Goal: Information Seeking & Learning: Learn about a topic

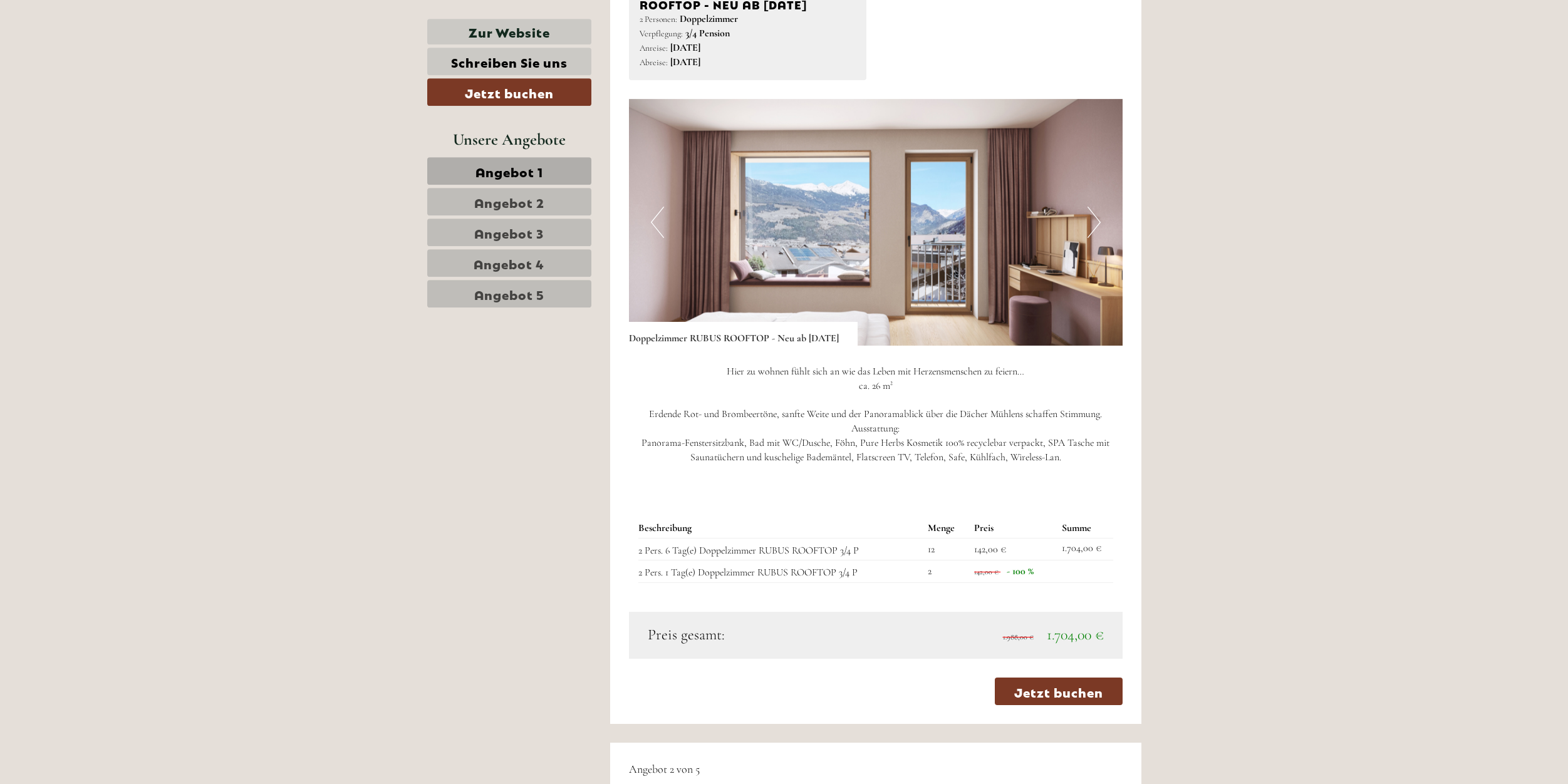
scroll to position [1533, 0]
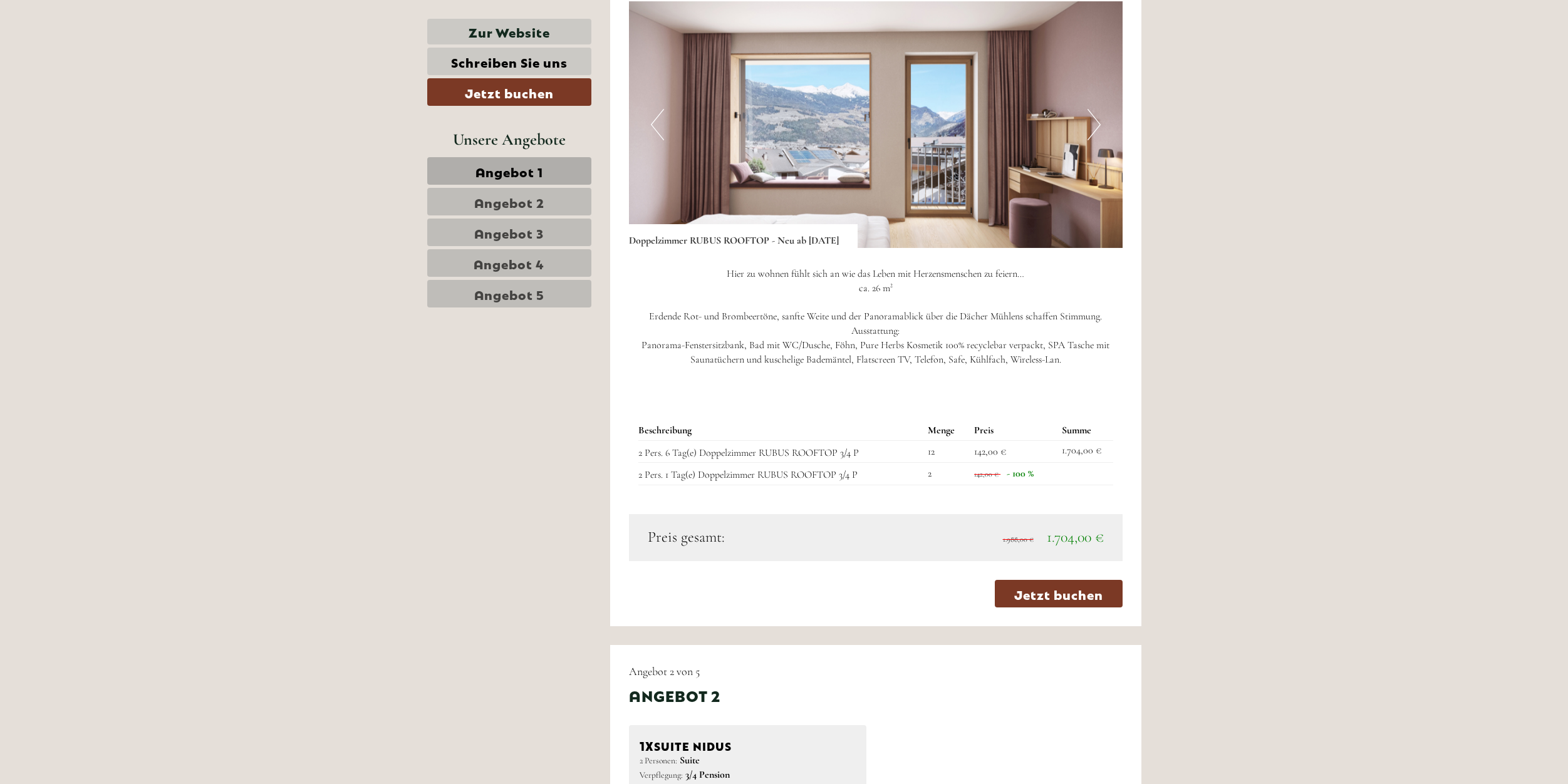
click at [520, 201] on span "Angebot 2" at bounding box center [509, 202] width 70 height 18
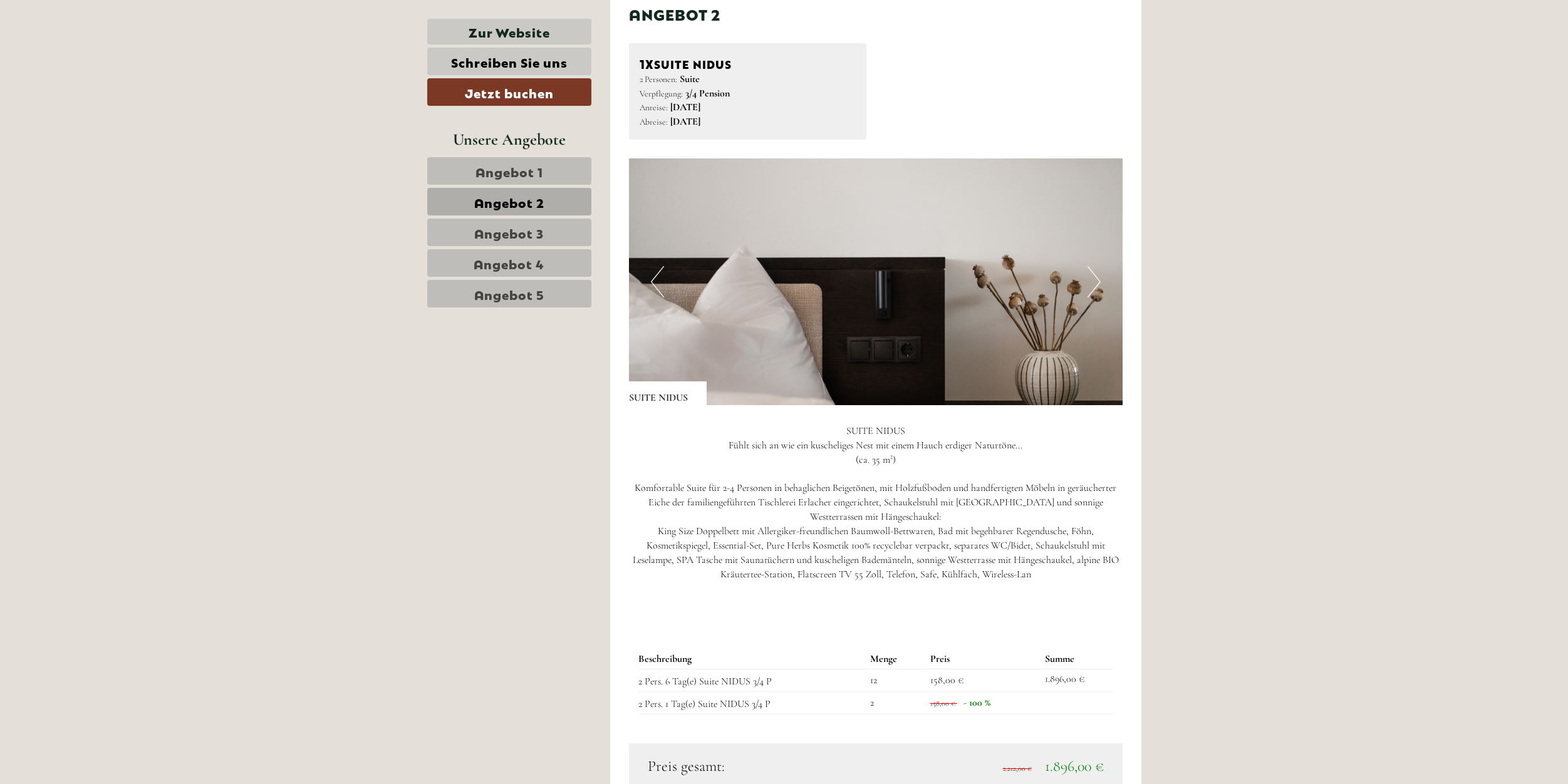
scroll to position [1578, 0]
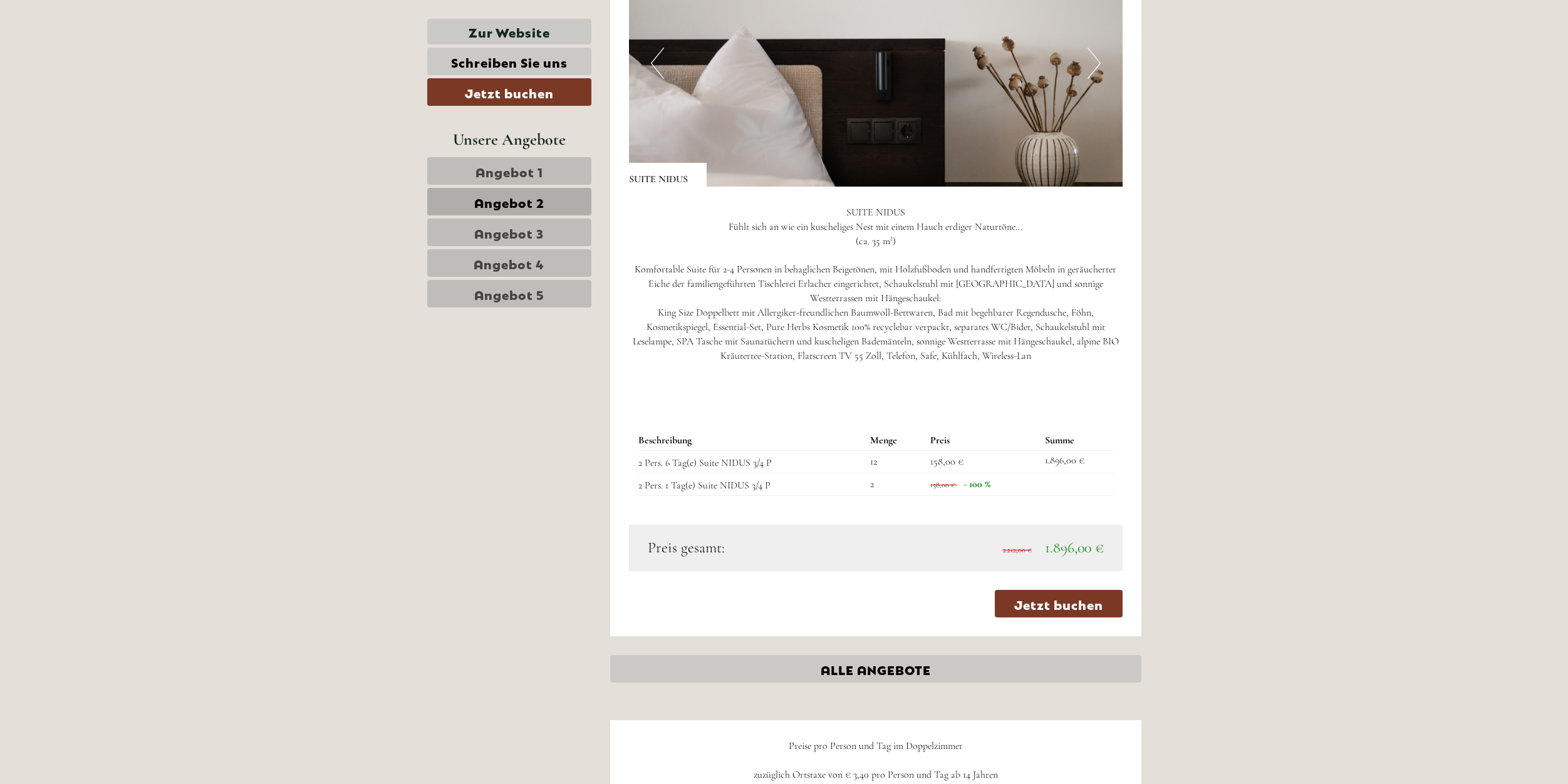
click at [494, 236] on span "Angebot 3" at bounding box center [509, 232] width 70 height 18
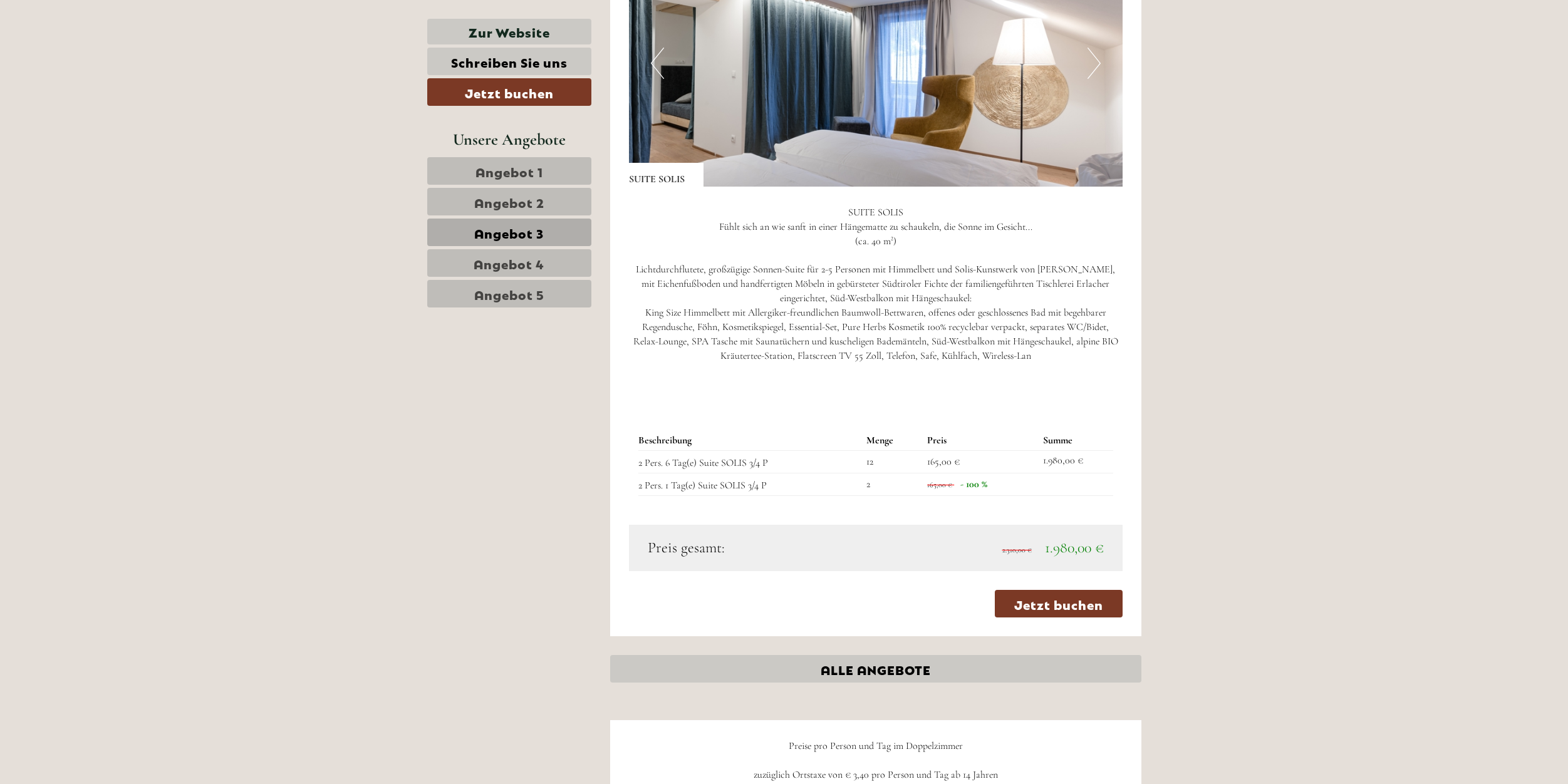
click at [501, 259] on span "Angebot 4" at bounding box center [509, 263] width 71 height 18
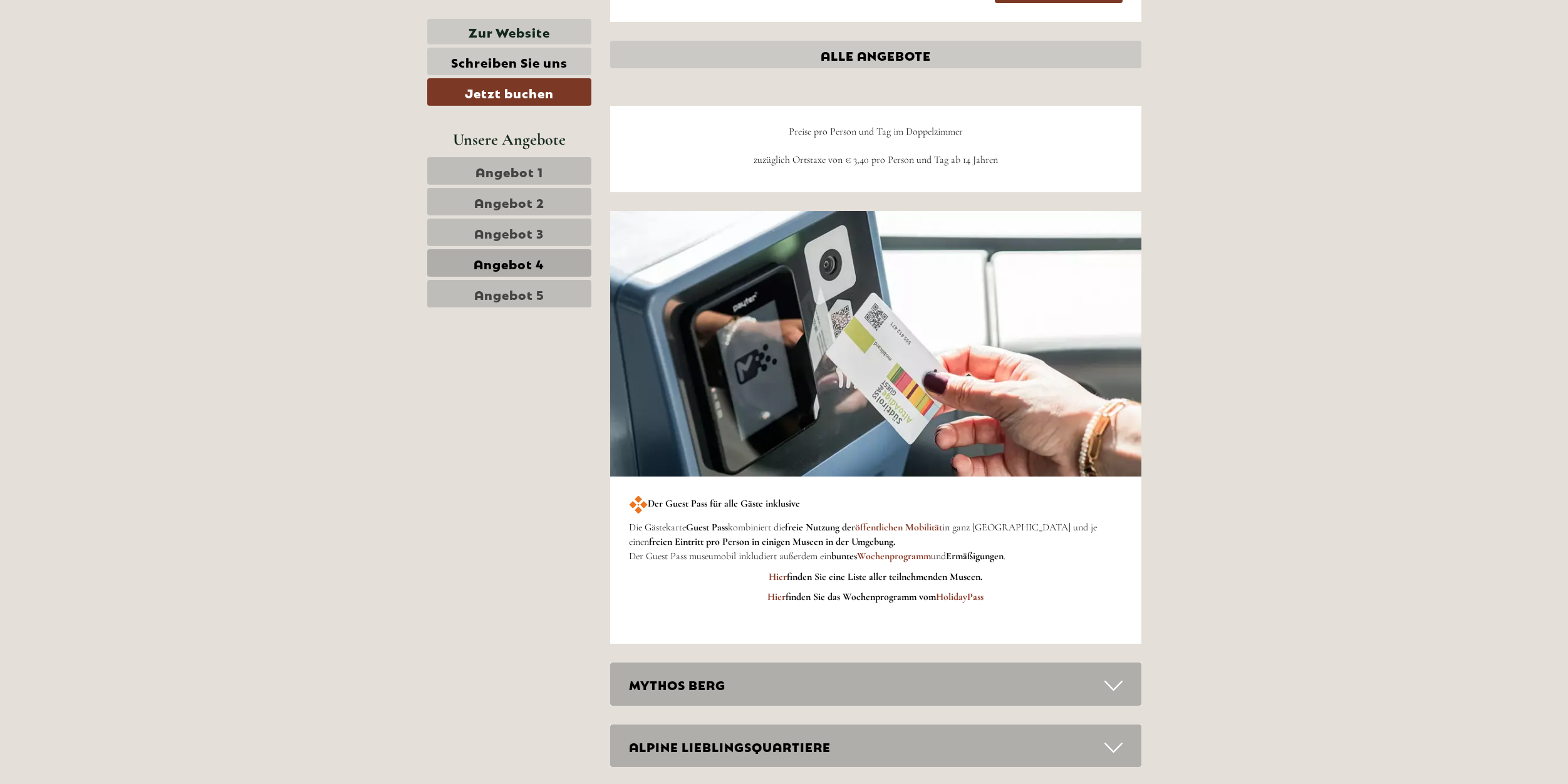
scroll to position [2152, 0]
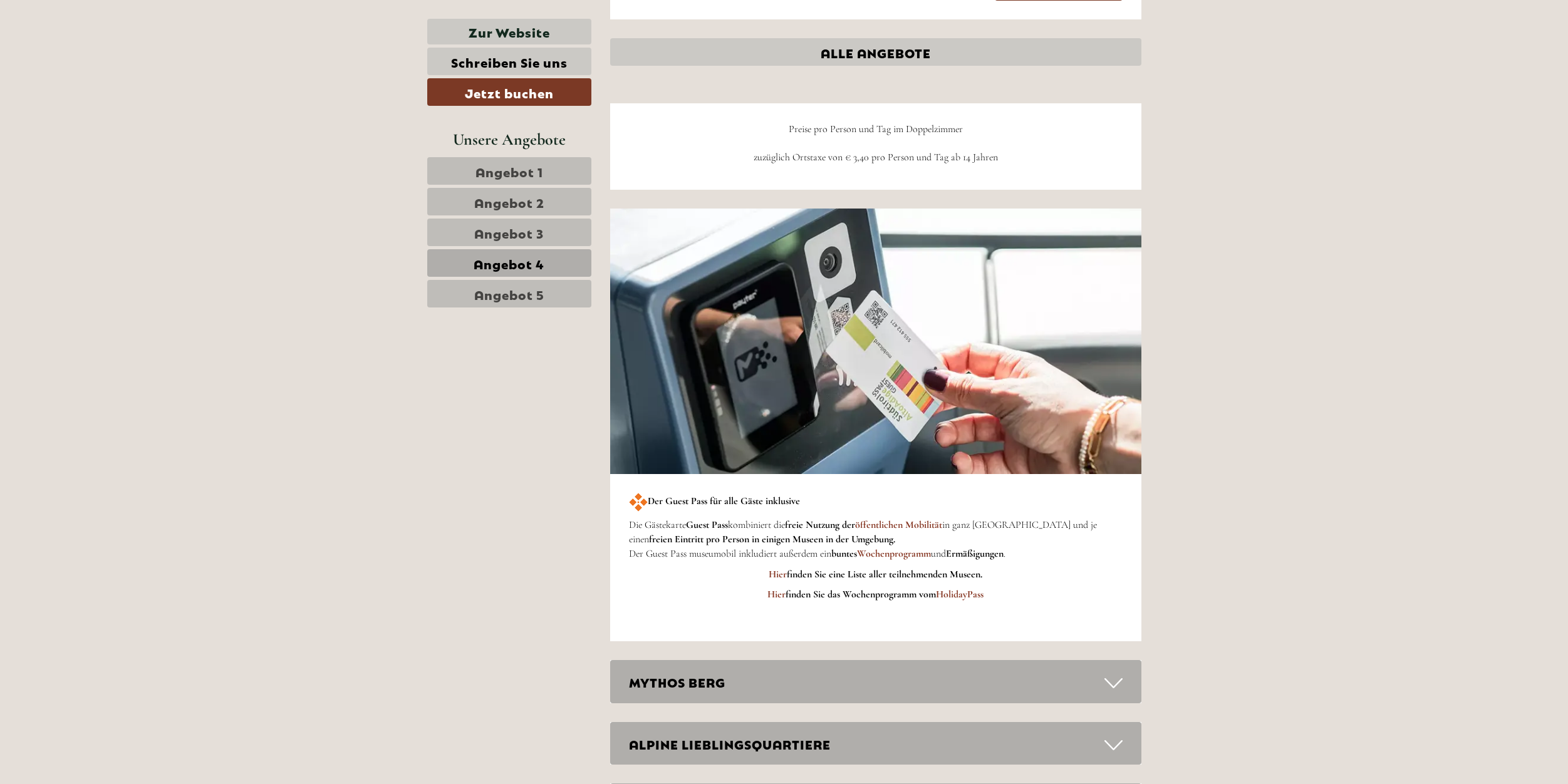
click at [524, 296] on span "Angebot 5" at bounding box center [509, 294] width 70 height 18
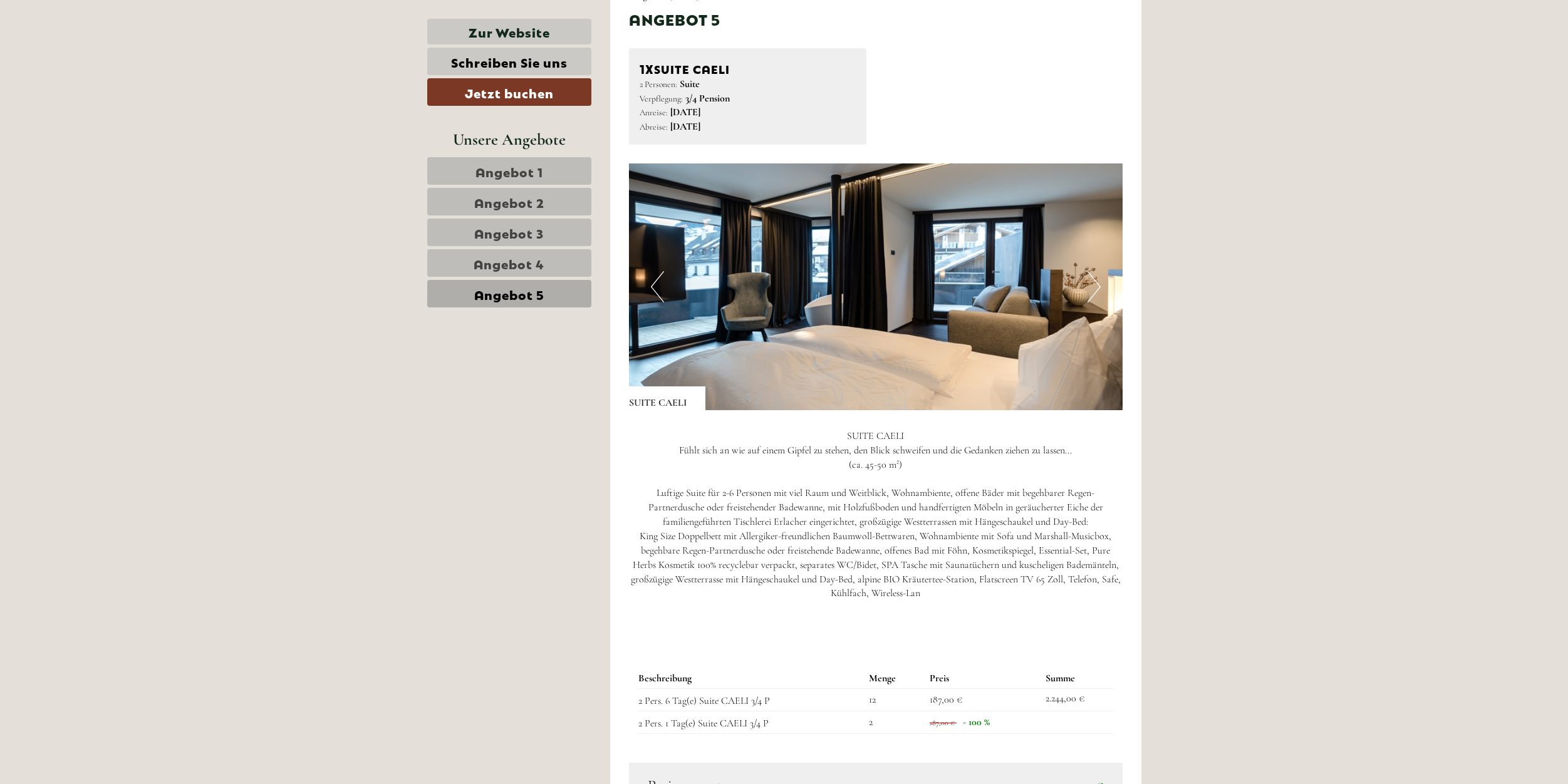
scroll to position [1515, 0]
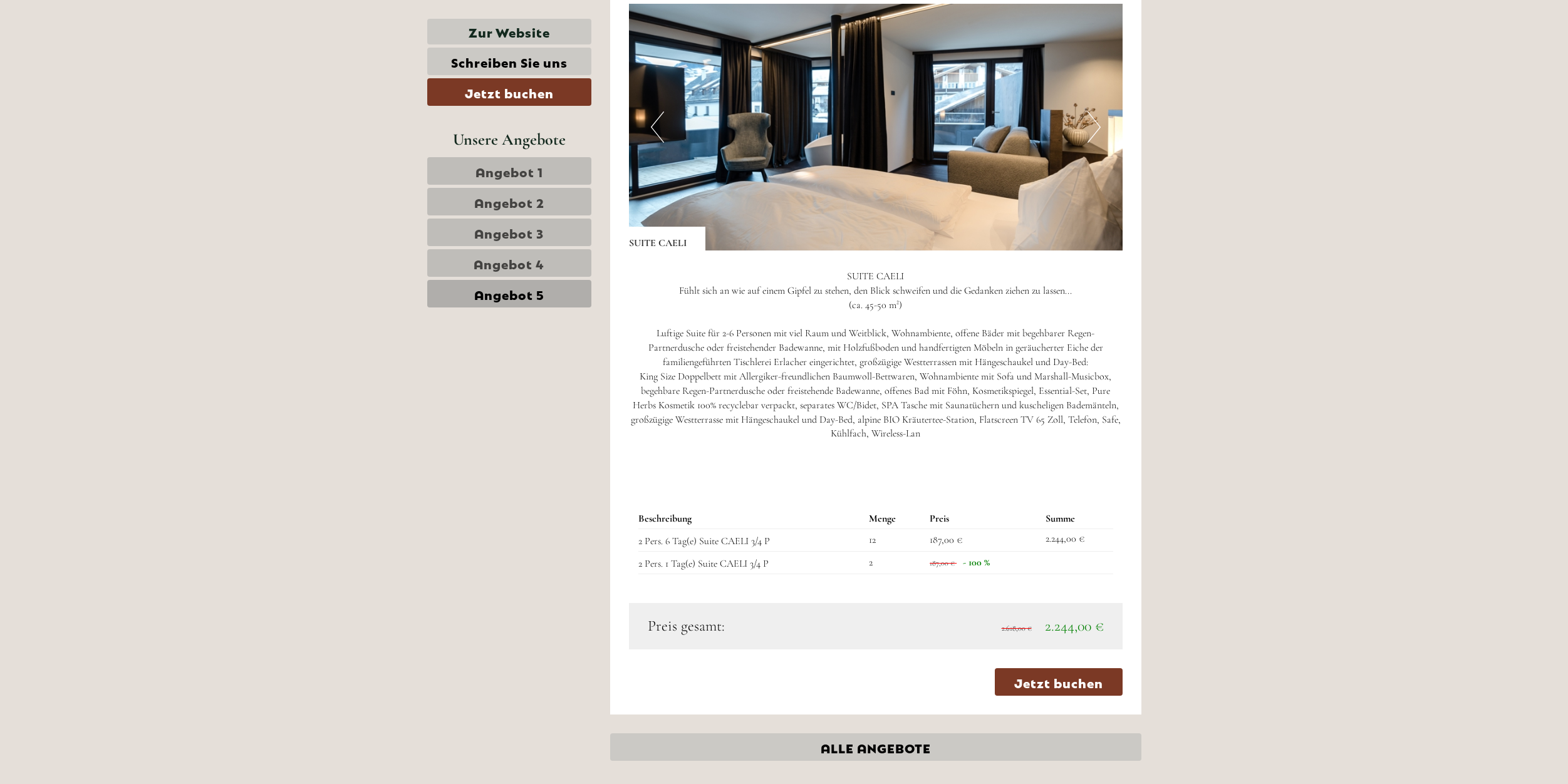
click at [542, 177] on span "Angebot 1" at bounding box center [509, 171] width 68 height 18
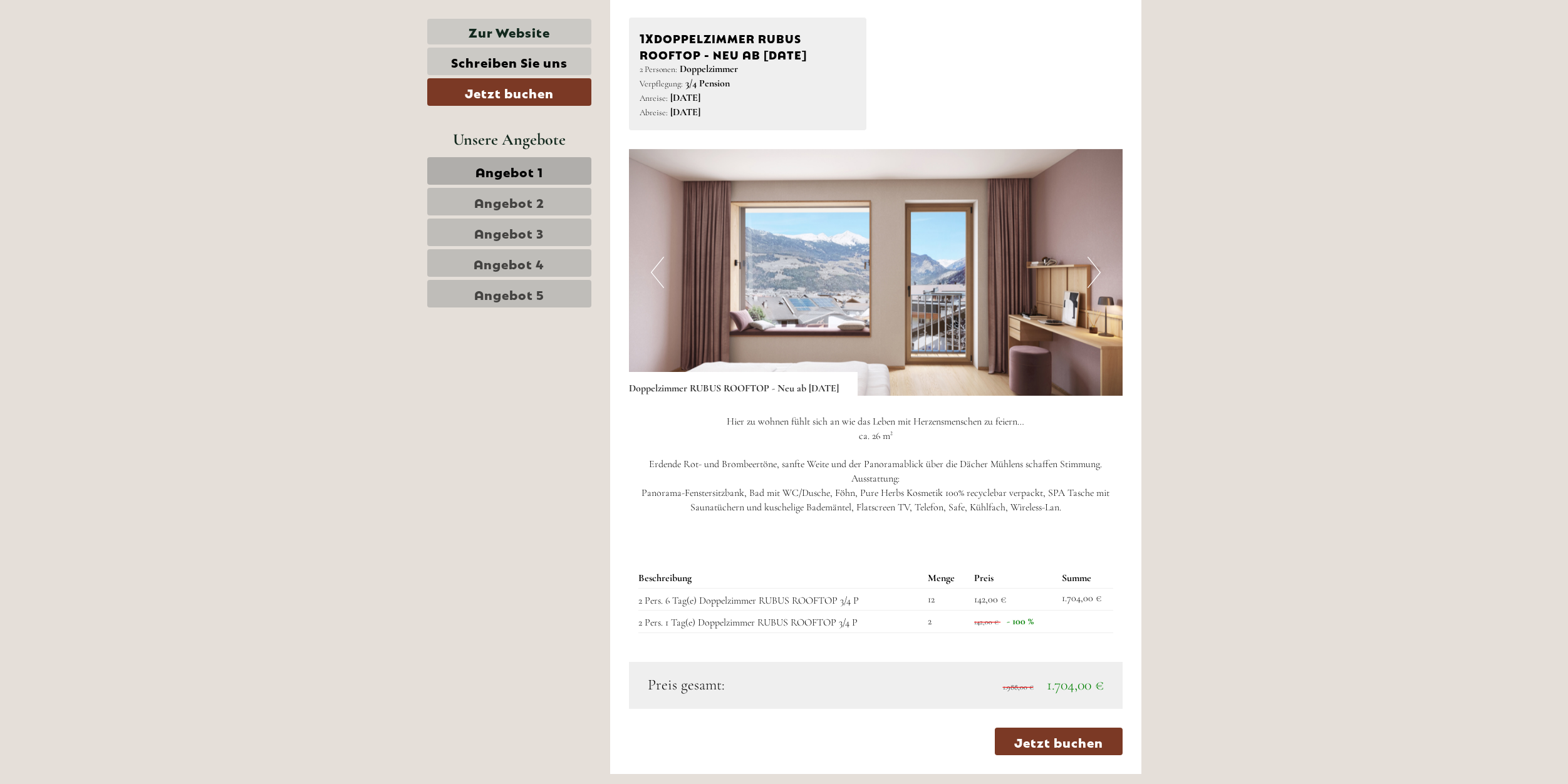
scroll to position [1386, 0]
click at [514, 205] on span "Angebot 2" at bounding box center [509, 202] width 70 height 18
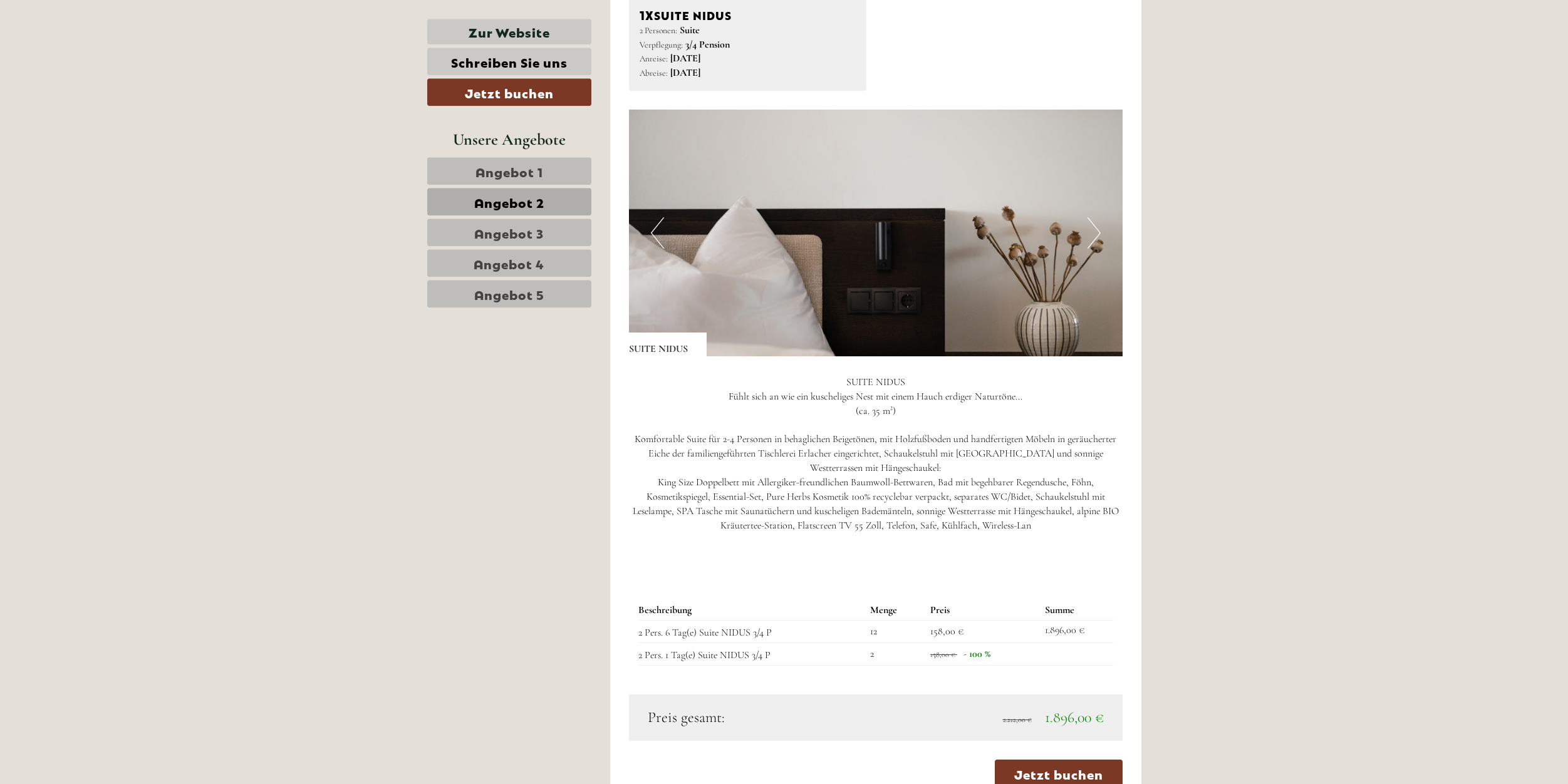
scroll to position [1450, 0]
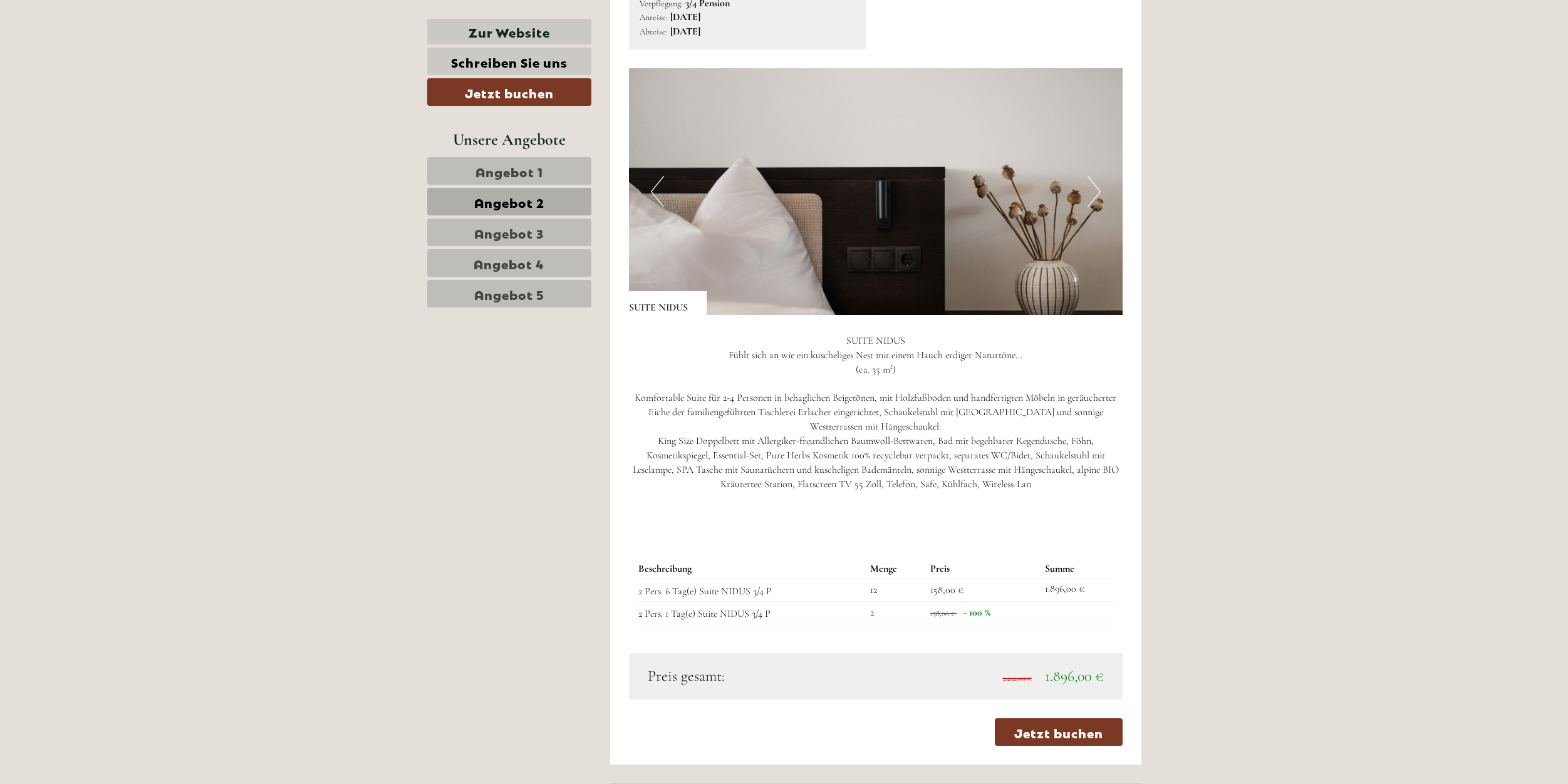
click at [515, 235] on span "Angebot 3" at bounding box center [509, 232] width 70 height 18
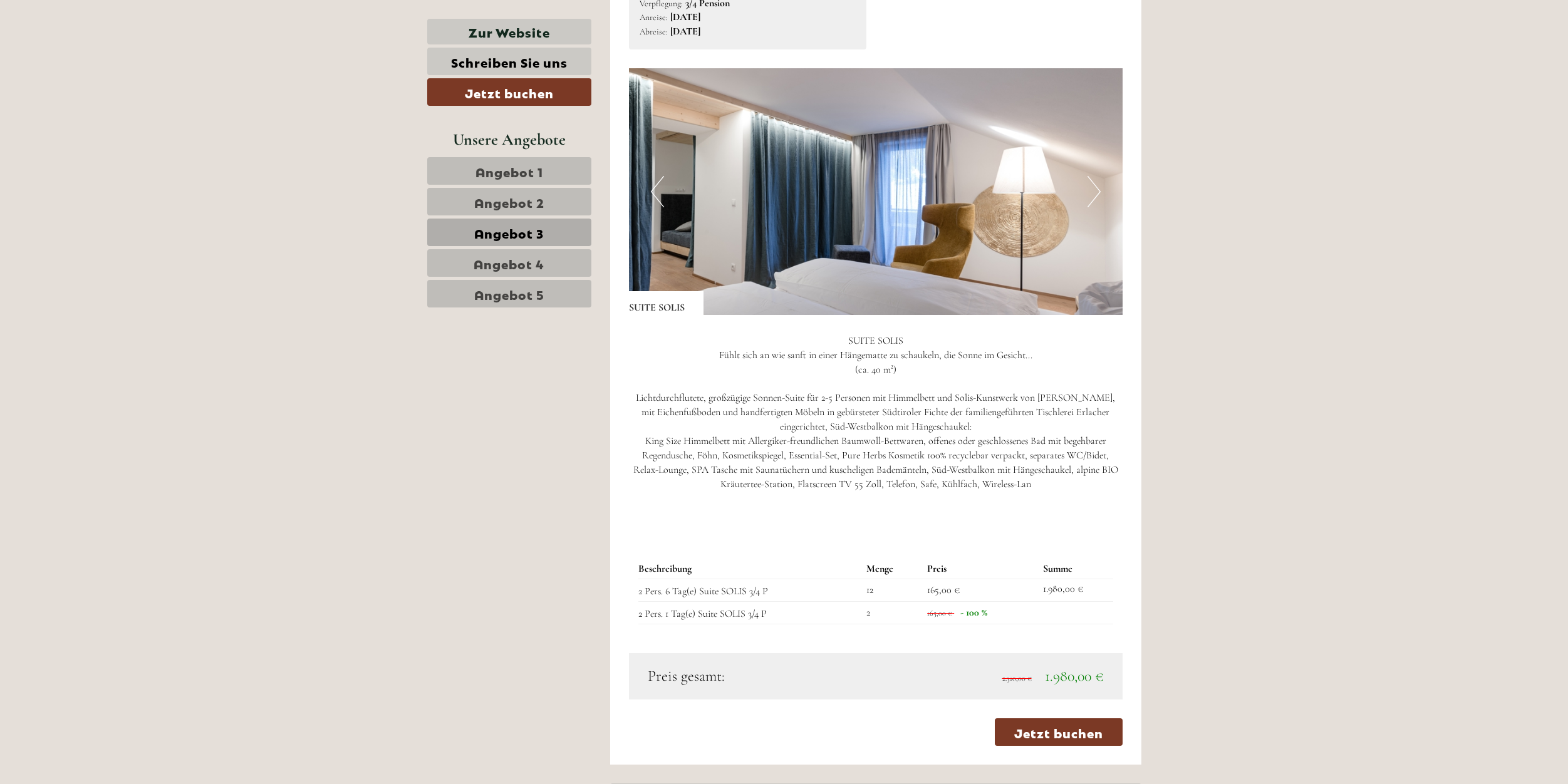
scroll to position [1322, 0]
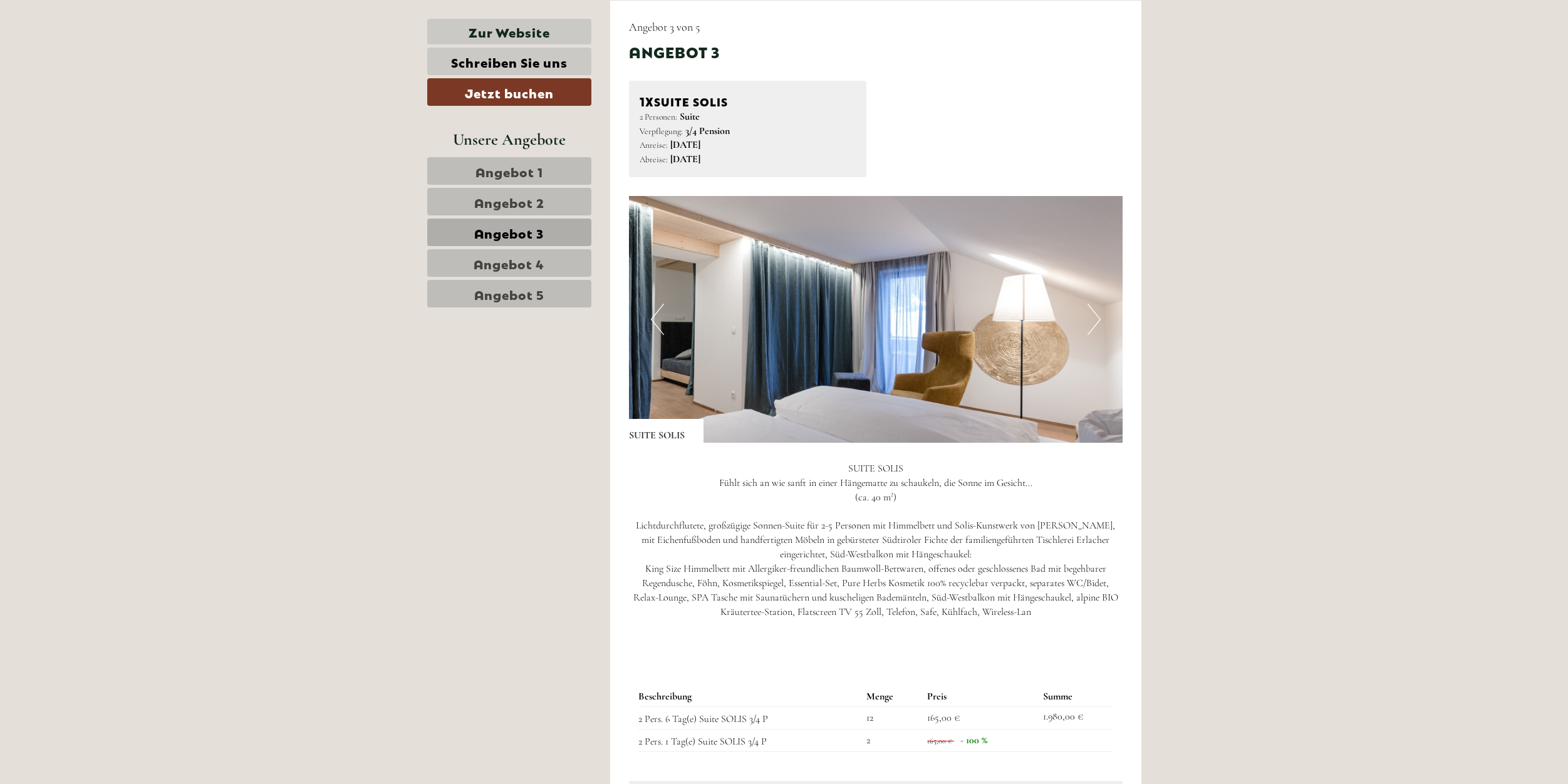
click at [499, 204] on span "Angebot 2" at bounding box center [509, 202] width 70 height 18
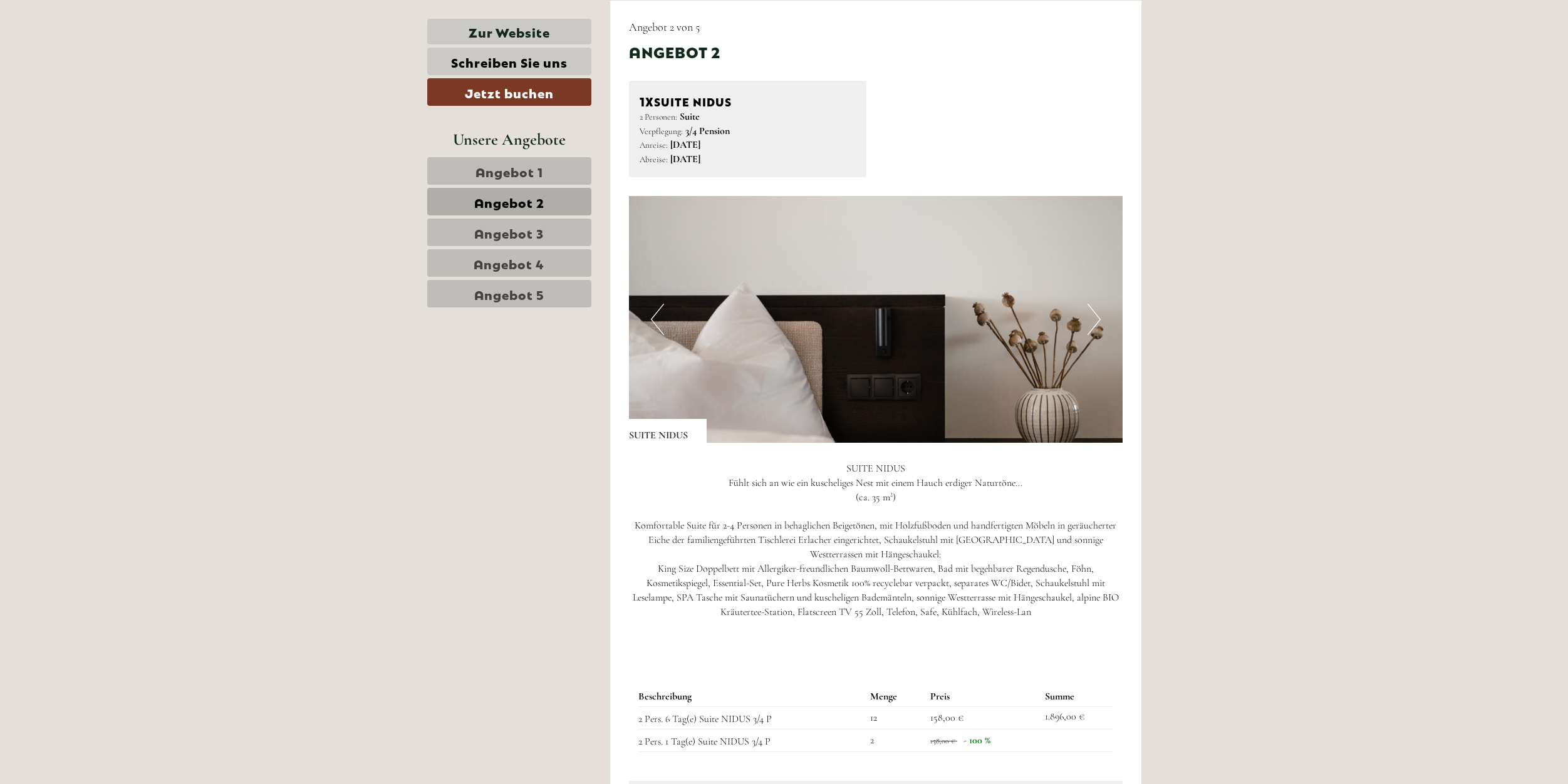
click at [493, 178] on span "Angebot 1" at bounding box center [509, 171] width 68 height 18
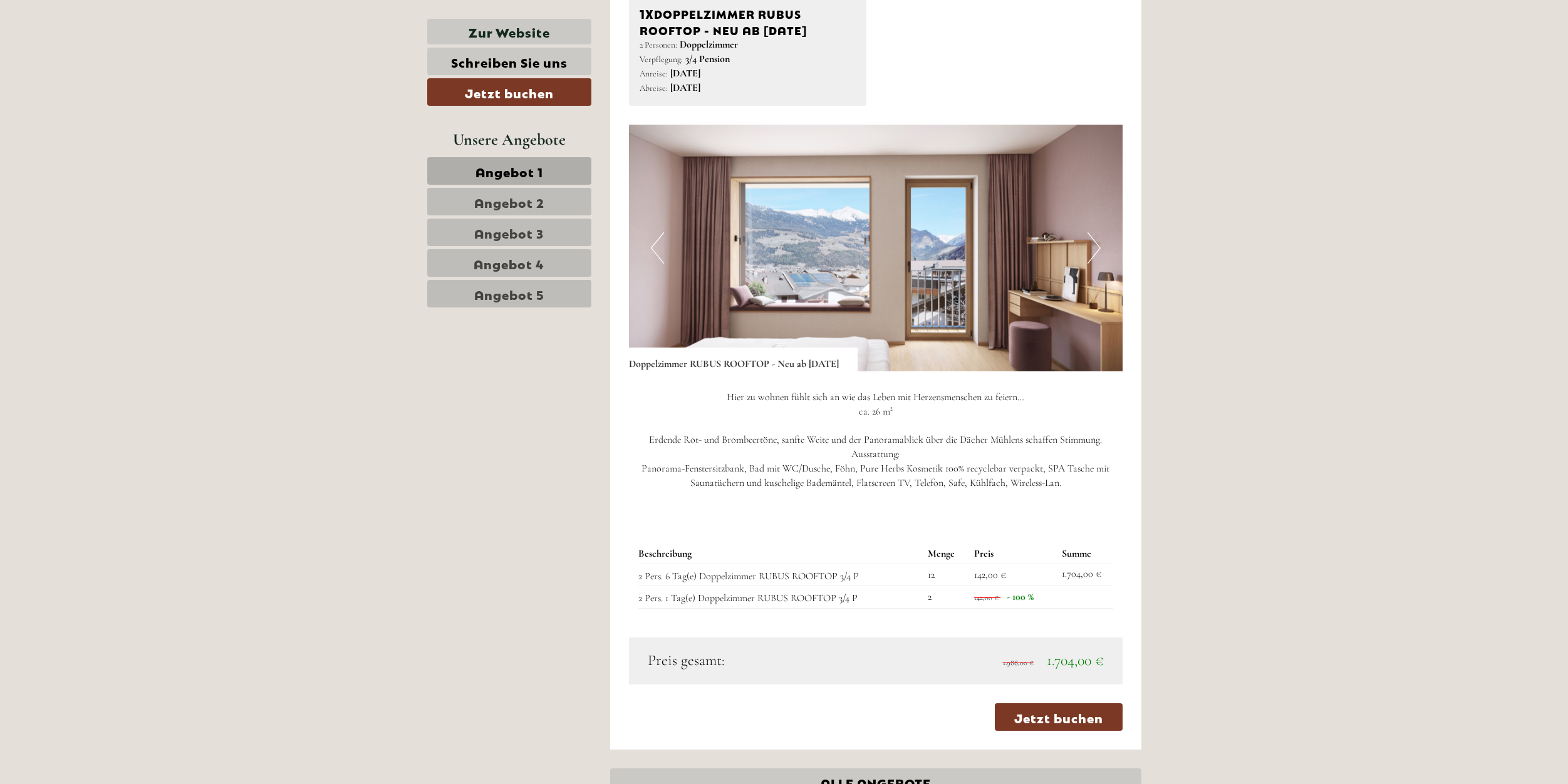
scroll to position [1386, 0]
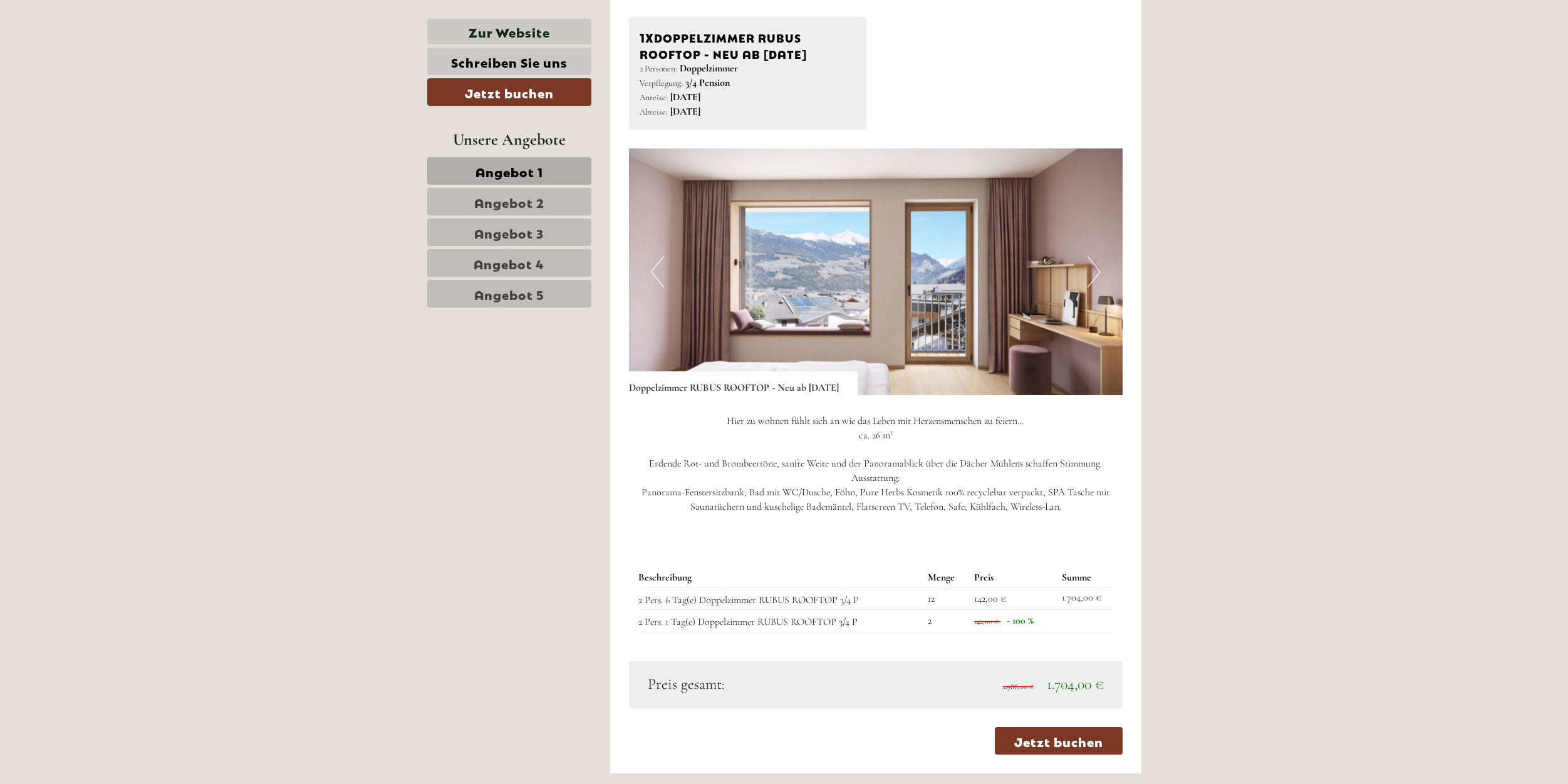
click at [1093, 274] on button "Next" at bounding box center [1094, 271] width 13 height 31
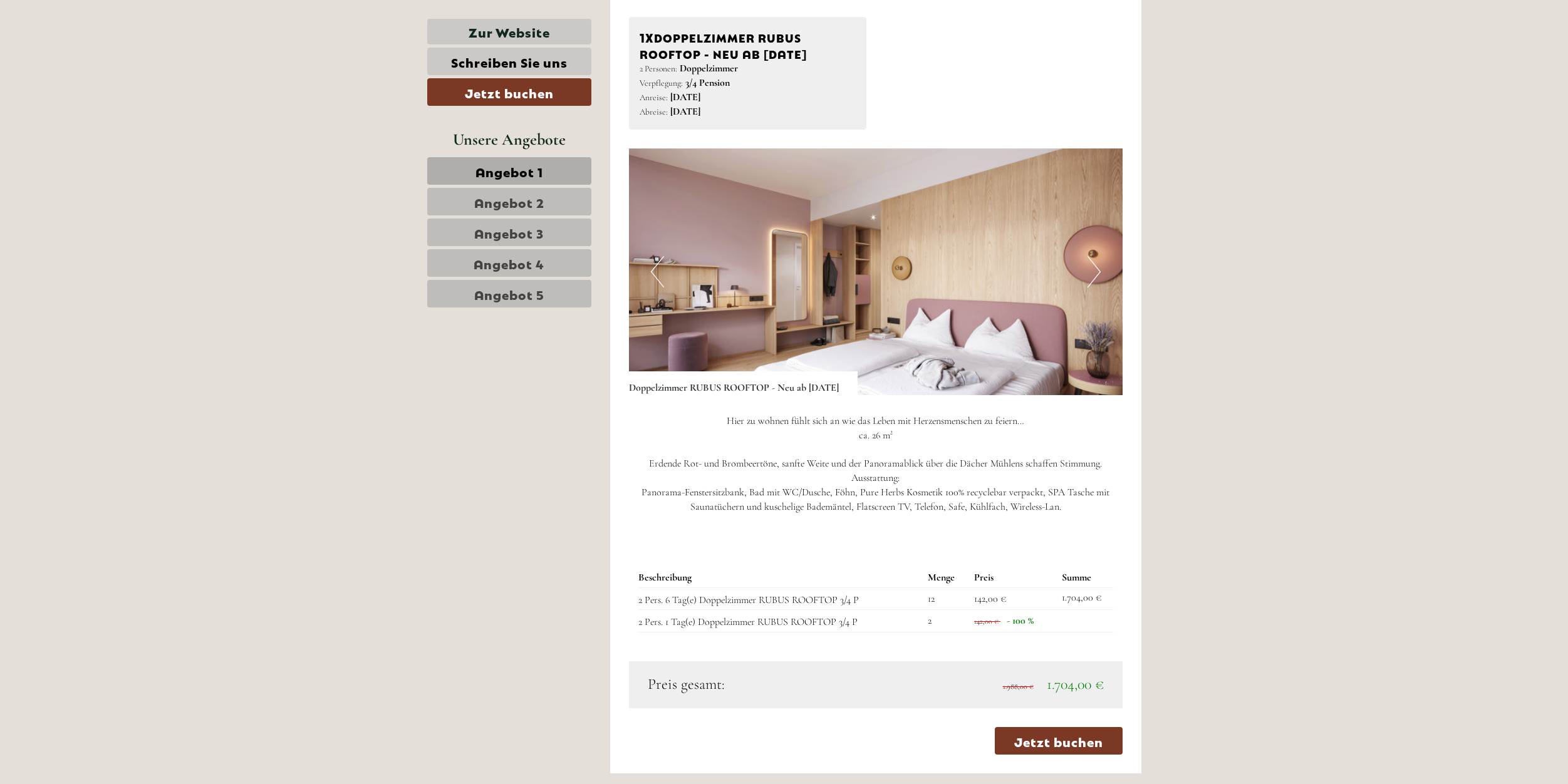
click at [1093, 274] on button "Next" at bounding box center [1094, 271] width 13 height 31
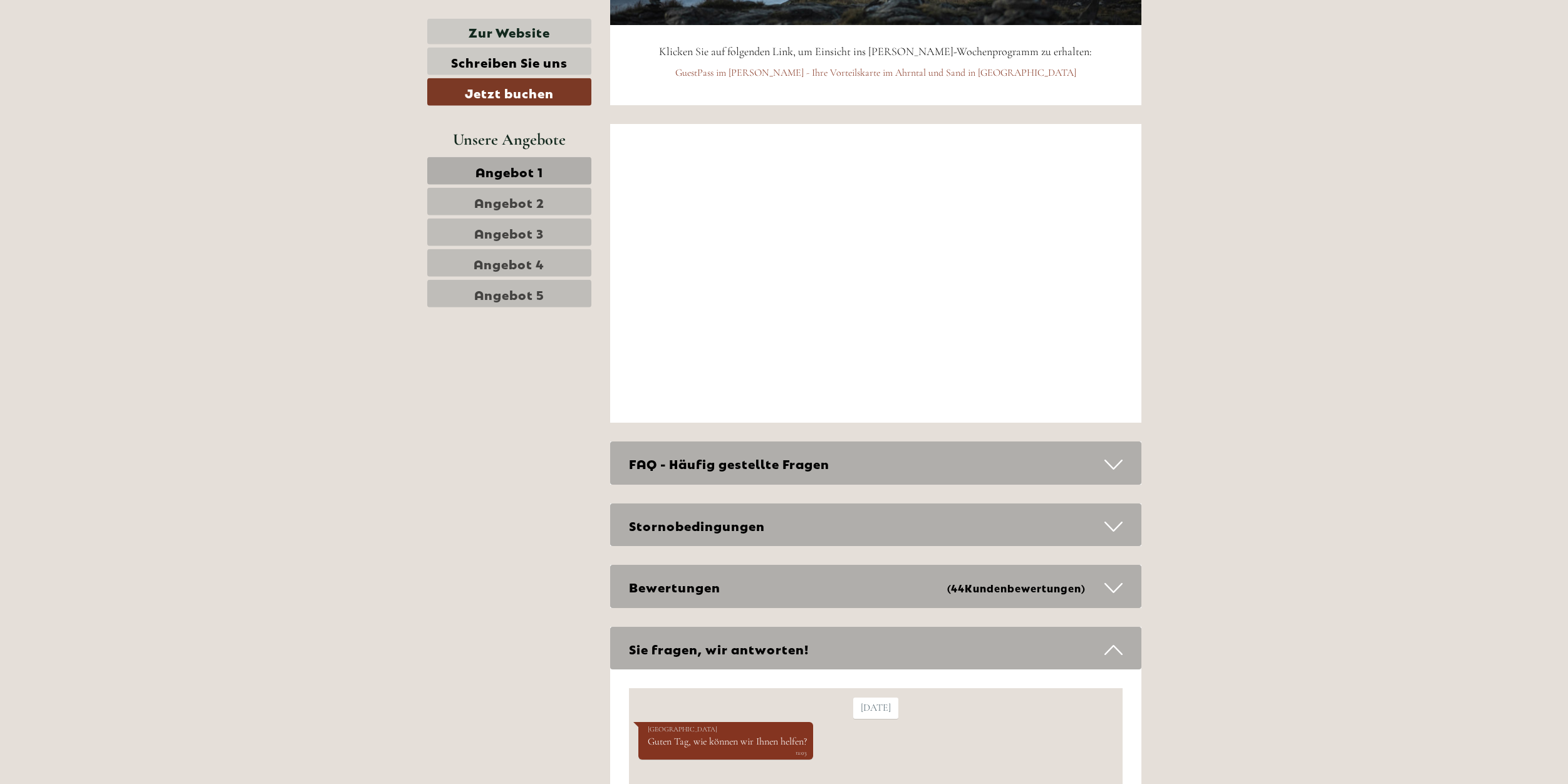
scroll to position [4152, 0]
